Goal: Task Accomplishment & Management: Manage account settings

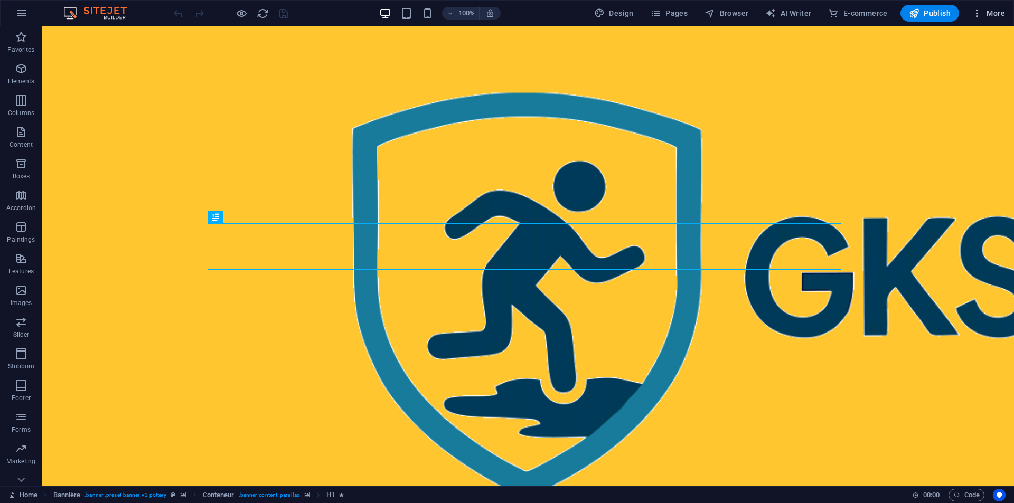
click at [997, 12] on font "More" at bounding box center [995, 13] width 18 height 8
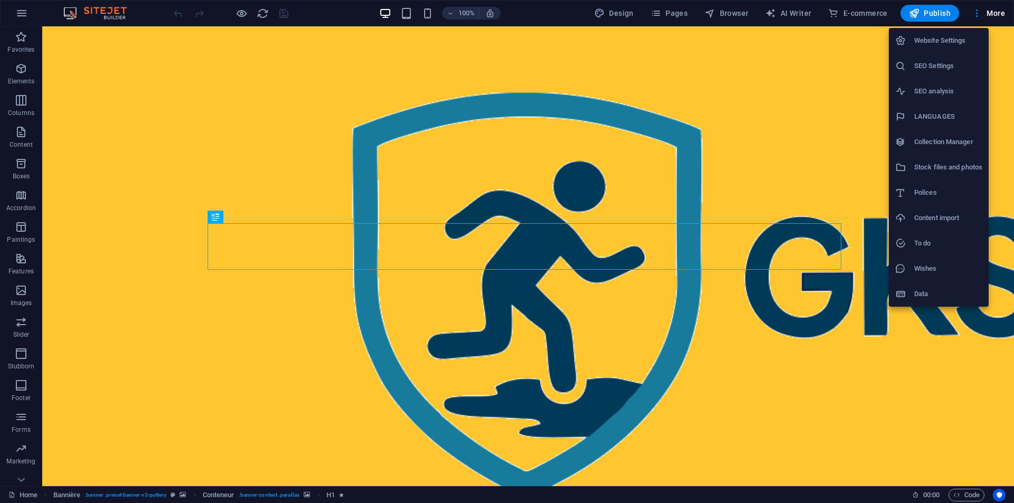
click at [937, 67] on font "SEO Settings" at bounding box center [934, 66] width 40 height 8
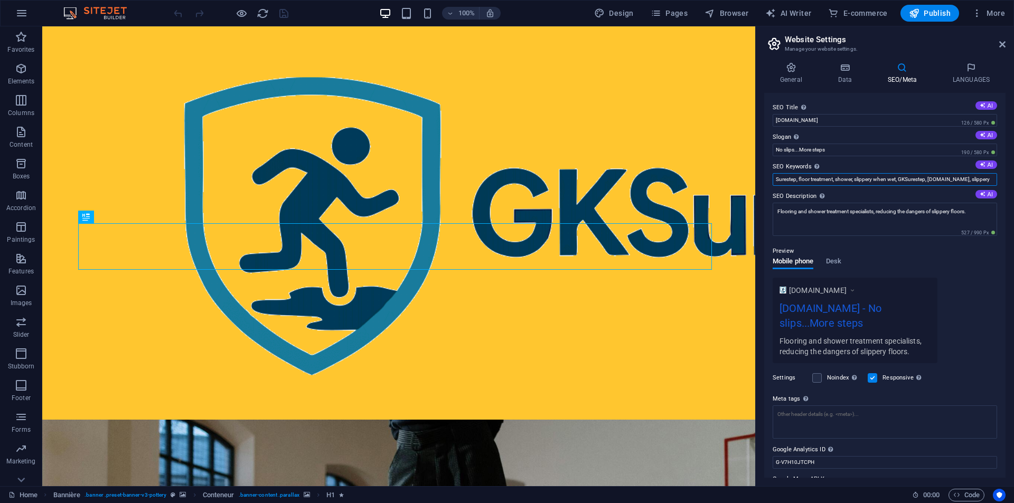
click at [871, 177] on input "Surestep, floor treatment, shower, slippery when wet, GKSurestep, [DOMAIN_NAME]…" at bounding box center [884, 179] width 224 height 13
drag, startPoint x: 986, startPoint y: 181, endPoint x: 993, endPoint y: 176, distance: 8.5
click at [993, 176] on input "Surestep, floor treatment, shower, slippery when wet, GKSurestep, [DOMAIN_NAME]…" at bounding box center [884, 179] width 224 height 13
drag, startPoint x: 948, startPoint y: 181, endPoint x: 1034, endPoint y: 180, distance: 86.1
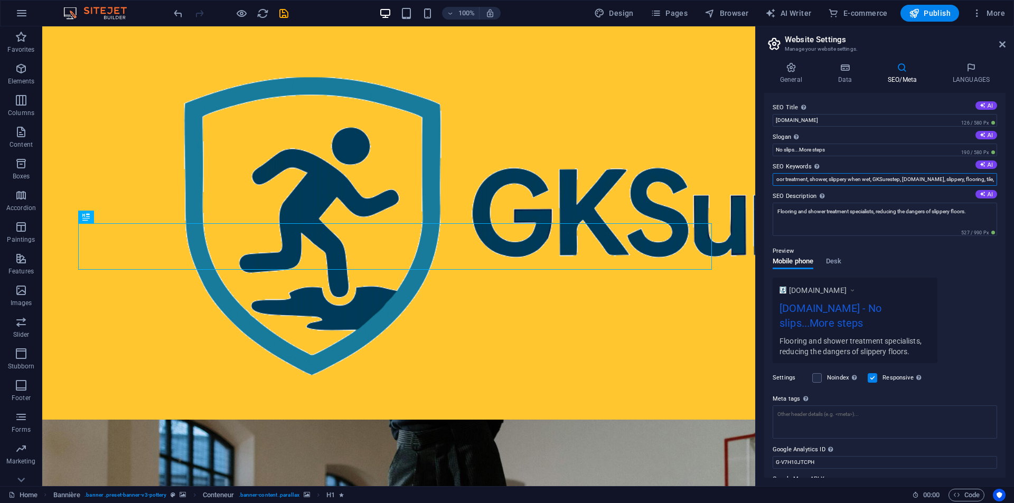
click at [1013, 180] on html "[DOMAIN_NAME] Home Favorites Elements Columns Content Boxes Accordion Paintings…" at bounding box center [507, 251] width 1014 height 503
click at [991, 180] on input "Surestep, floor treatment, shower, slippery when wet, GKSurestep, [DOMAIN_NAME]…" at bounding box center [884, 179] width 224 height 13
drag, startPoint x: 937, startPoint y: 178, endPoint x: 1035, endPoint y: 186, distance: 98.5
click at [1013, 186] on html "[DOMAIN_NAME] Home Favorites Elements Columns Content Boxes Accordion Paintings…" at bounding box center [507, 251] width 1014 height 503
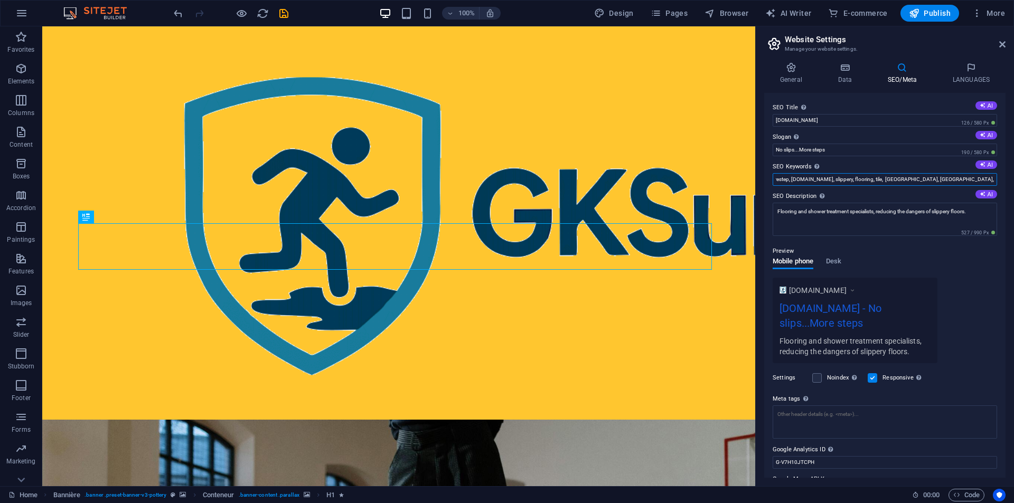
click at [993, 179] on input "Surestep, floor treatment, shower, slippery when wet, GKSurestep, [DOMAIN_NAME]…" at bounding box center [884, 179] width 224 height 13
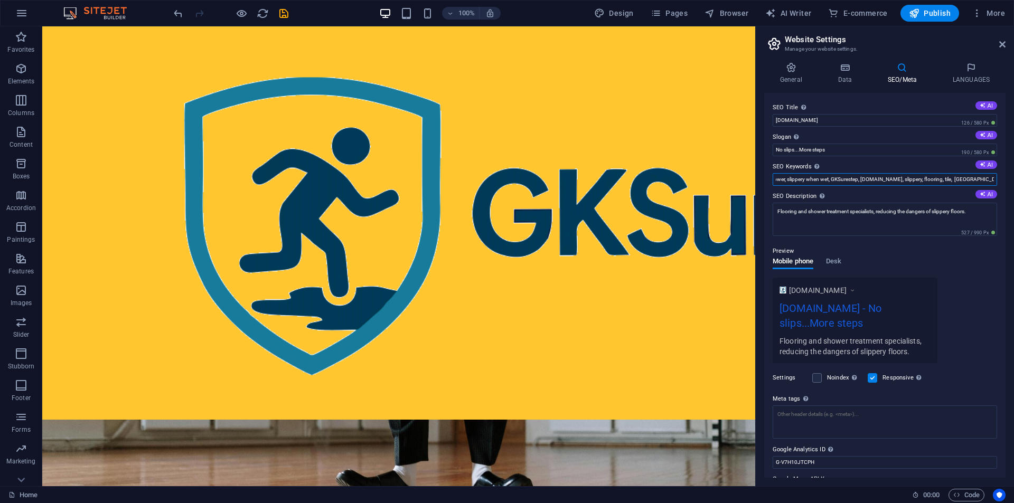
scroll to position [0, 158]
drag, startPoint x: 981, startPoint y: 179, endPoint x: 1052, endPoint y: 181, distance: 70.8
click at [1013, 181] on html "[DOMAIN_NAME] Home Favorites Elements Columns Content Boxes Accordion Paintings…" at bounding box center [507, 251] width 1014 height 503
click at [991, 179] on input "Surestep, floor treatment, shower, slippery when wet, GKSurestep, [DOMAIN_NAME]…" at bounding box center [884, 179] width 224 height 13
click at [991, 182] on input "Surestep, floor treatment, shower, slippery when wet, GKSurestep, [DOMAIN_NAME]…" at bounding box center [884, 179] width 224 height 13
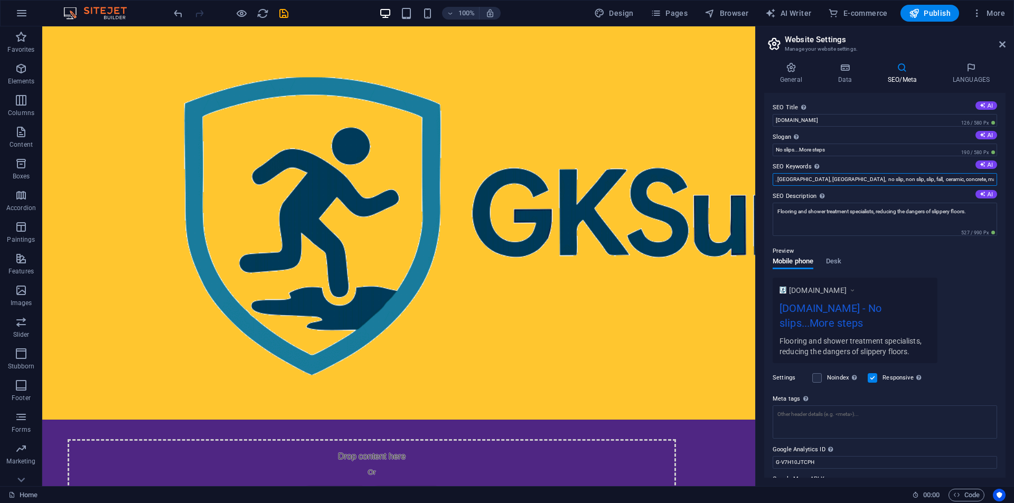
scroll to position [0, 300]
type input "Surestep, floor treatment, shower, slippery when wet, GKSurestep, [DOMAIN_NAME]…"
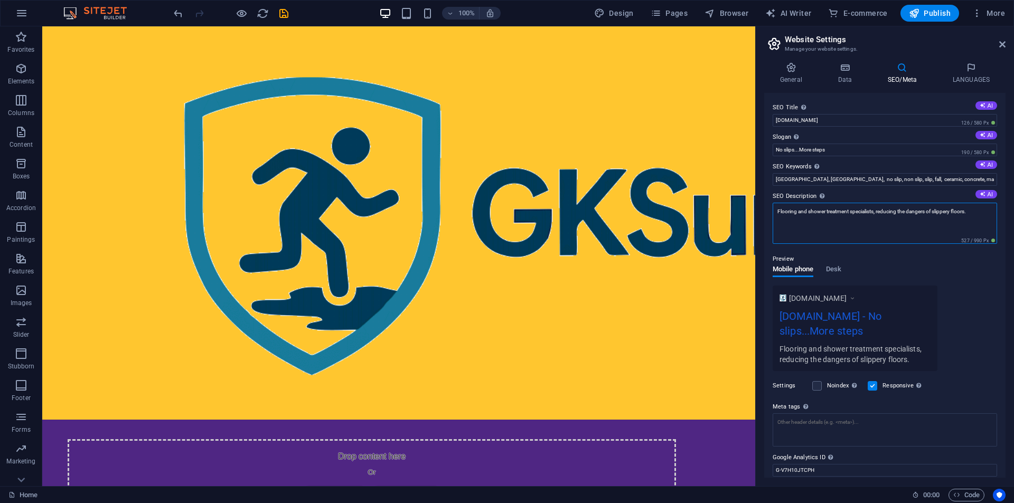
scroll to position [0, 0]
click at [976, 212] on textarea "Flooring and shower treatment specialists, reducing the dangers of slippery flo…" at bounding box center [884, 223] width 224 height 41
click at [777, 211] on textarea "Flooring and shower treatment specialists, reducing the dangers of slippery flo…" at bounding box center [884, 223] width 224 height 41
click at [823, 219] on textarea "Indoor and outdoor, flooring and shower treatment specialists, reducing the dan…" at bounding box center [884, 223] width 224 height 41
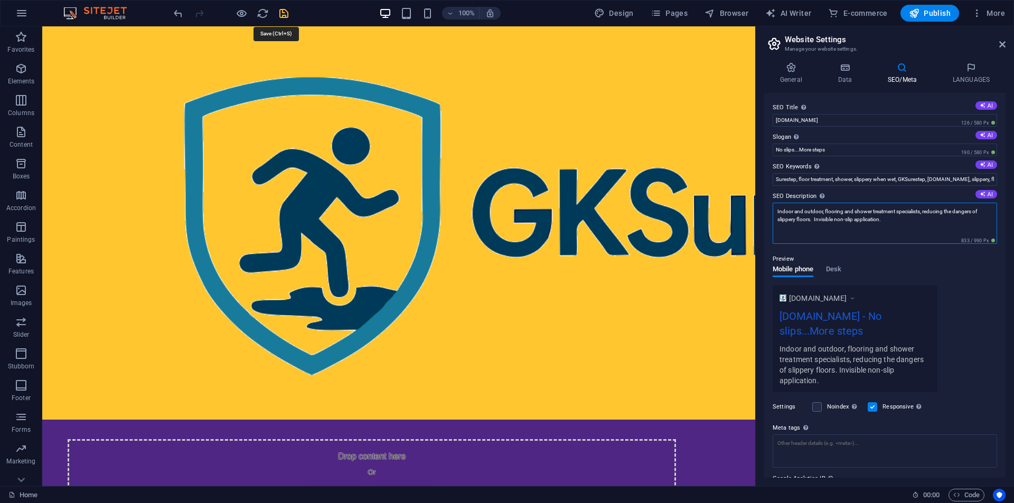
type textarea "Indoor and outdoor, flooring and shower treatment specialists, reducing the dan…"
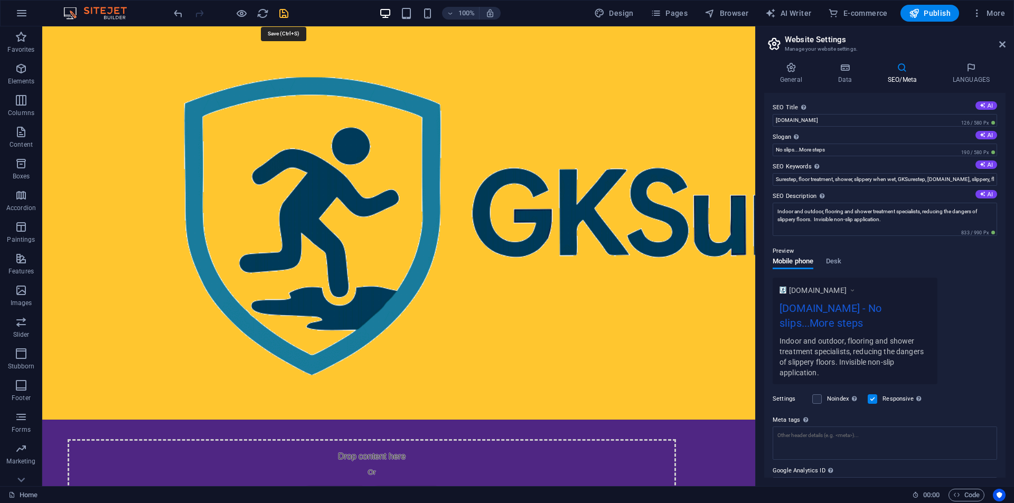
click at [283, 13] on icon "save" at bounding box center [284, 13] width 12 height 12
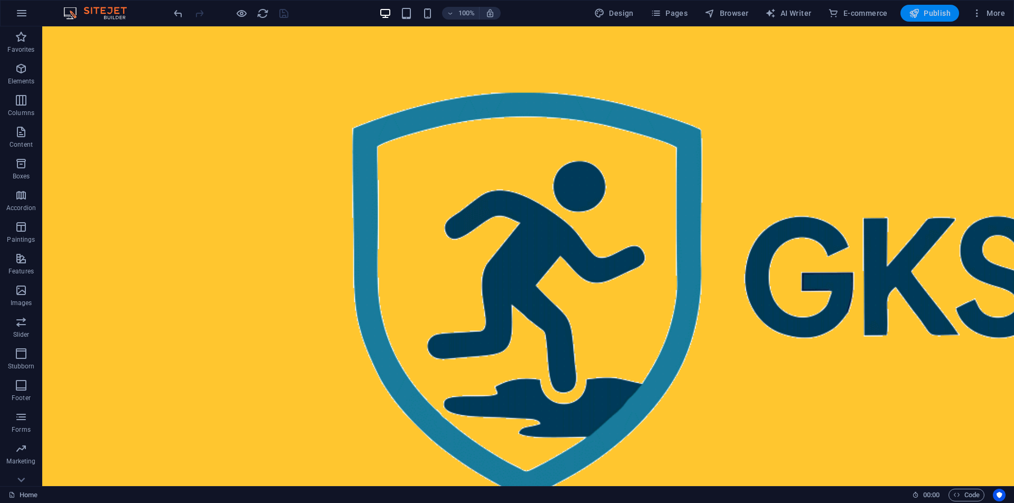
click at [934, 12] on font "Publish" at bounding box center [936, 13] width 27 height 8
